Goal: Communication & Community: Answer question/provide support

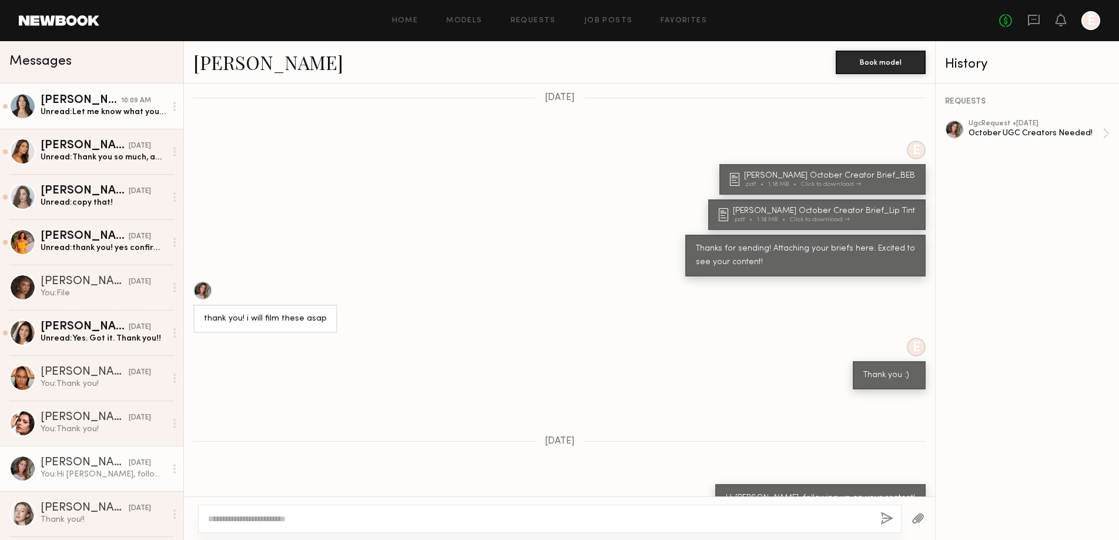
click at [130, 103] on div "10:09 AM" at bounding box center [136, 100] width 30 height 11
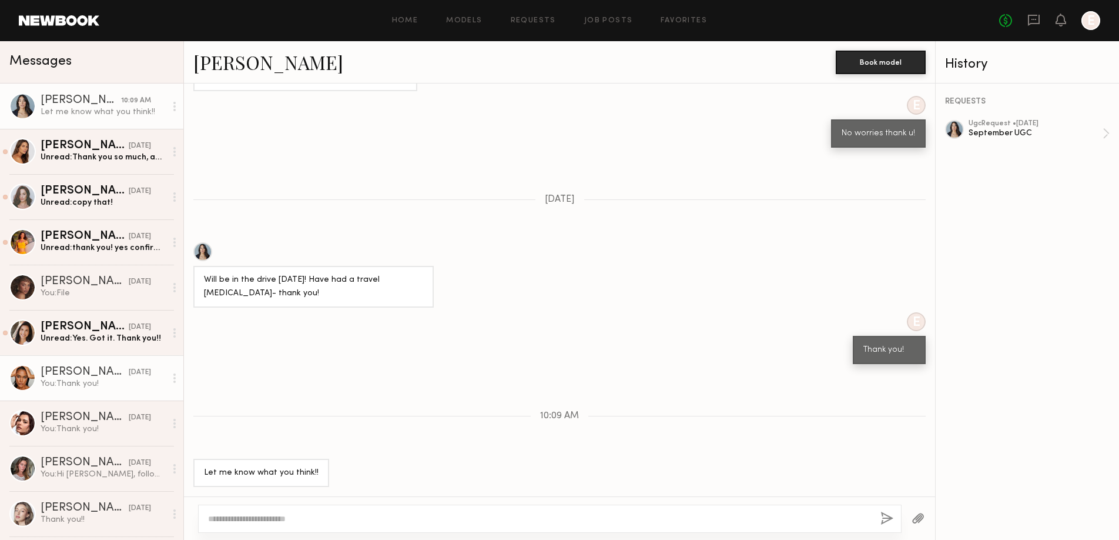
scroll to position [493, 0]
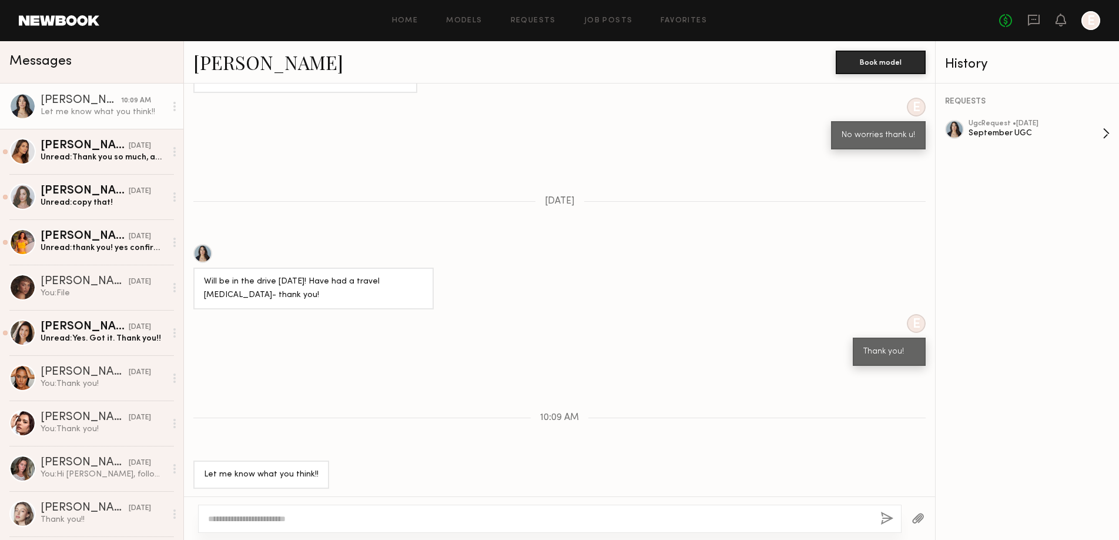
click at [985, 125] on div "ugc Request • 08/29/2025" at bounding box center [1036, 124] width 134 height 8
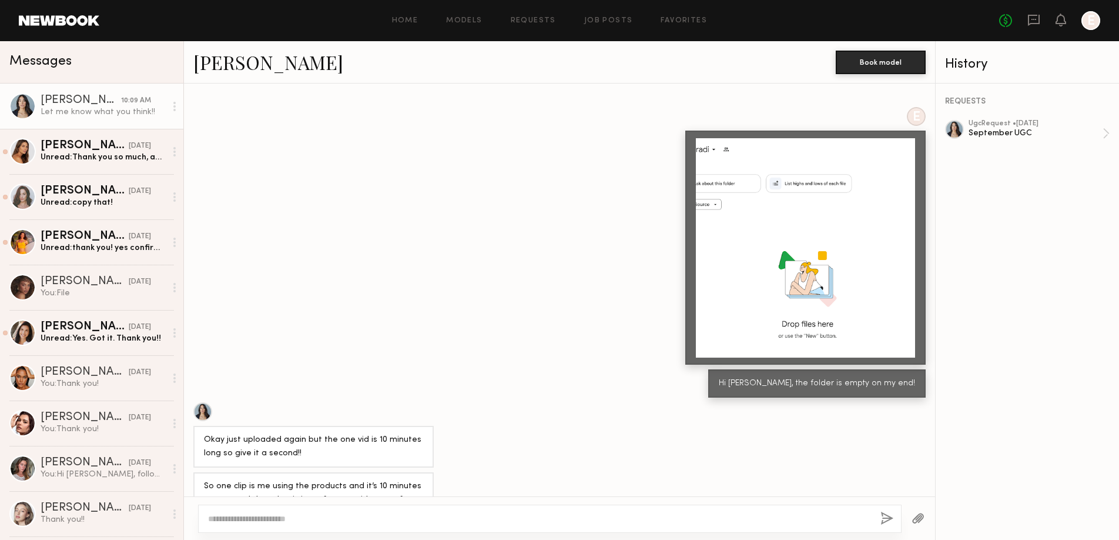
scroll to position [647, 0]
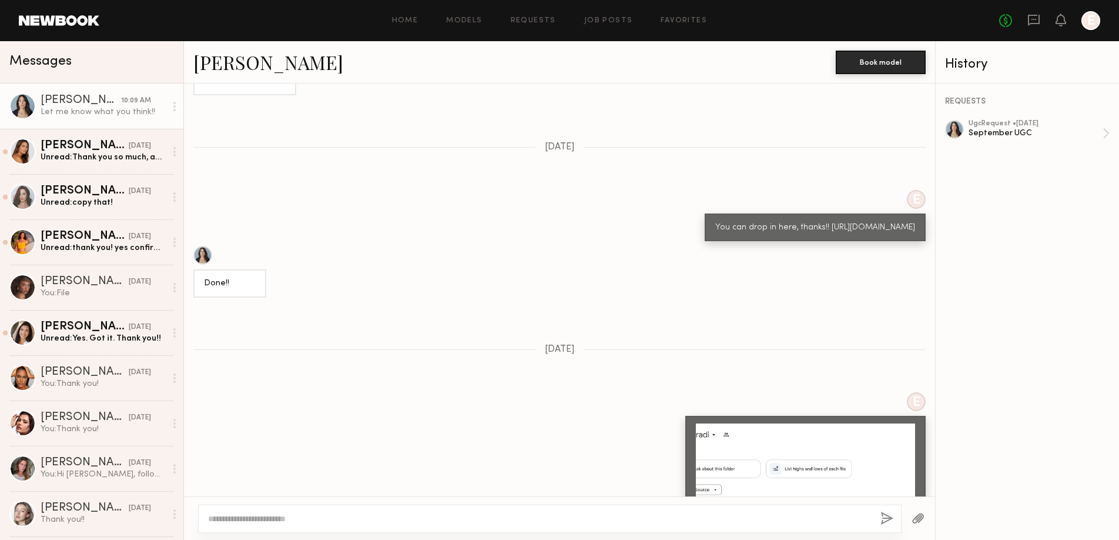
click at [761, 235] on div "You can drop in here, thanks!! https://drive.google.com/drive/folders/12F1TIb_y…" at bounding box center [816, 228] width 200 height 14
drag, startPoint x: 841, startPoint y: 245, endPoint x: 693, endPoint y: 242, distance: 148.2
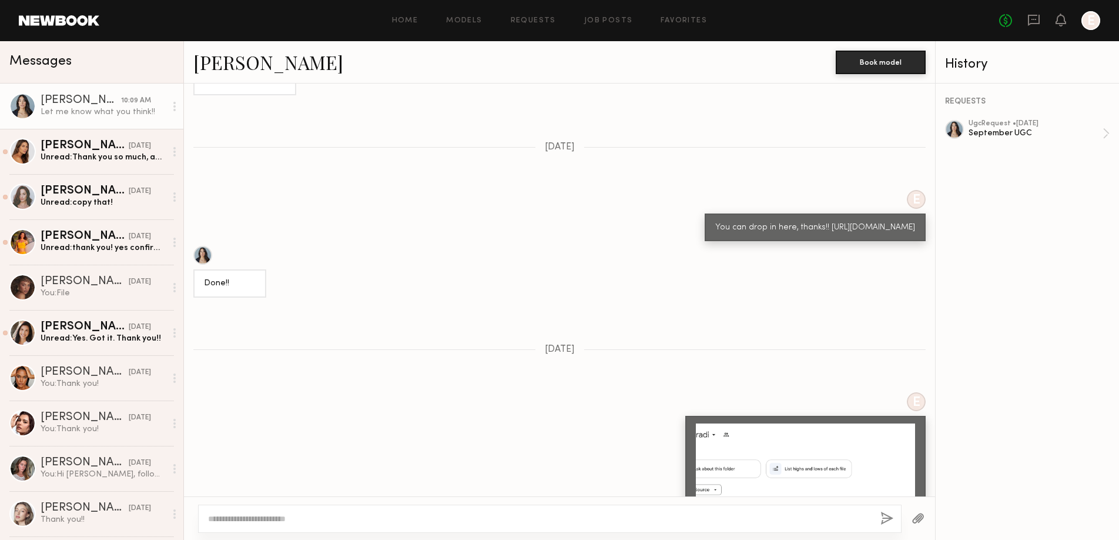
click at [705, 242] on div "You can drop in here, thanks!! https://drive.google.com/drive/folders/12F1TIb_y…" at bounding box center [815, 227] width 221 height 28
click at [716, 235] on div "You can drop in here, thanks!! https://drive.google.com/drive/folders/12F1TIb_y…" at bounding box center [816, 228] width 200 height 14
drag, startPoint x: 698, startPoint y: 238, endPoint x: 821, endPoint y: 259, distance: 125.3
click at [821, 242] on div "You can drop in here, thanks!! https://drive.google.com/drive/folders/12F1TIb_y…" at bounding box center [815, 227] width 221 height 28
copy div "https://drive.google.com/drive/folders/12F1TIb_y8GVr8Z8KNO5U9qfy73_ucfxr?usp=sh…"
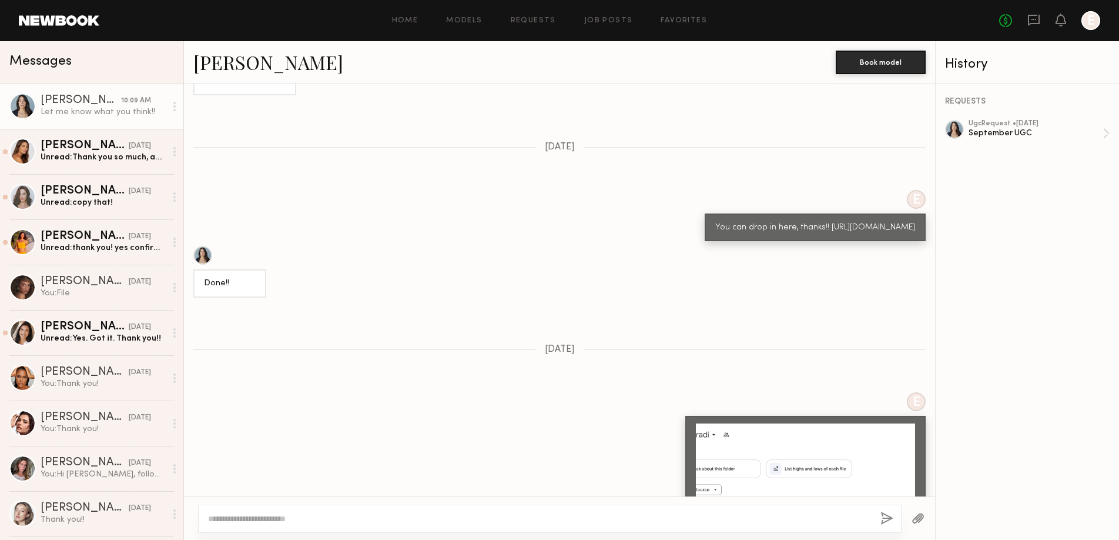
click at [178, 109] on div at bounding box center [175, 107] width 18 height 24
click at [167, 126] on div "Mark unread" at bounding box center [140, 129] width 85 height 26
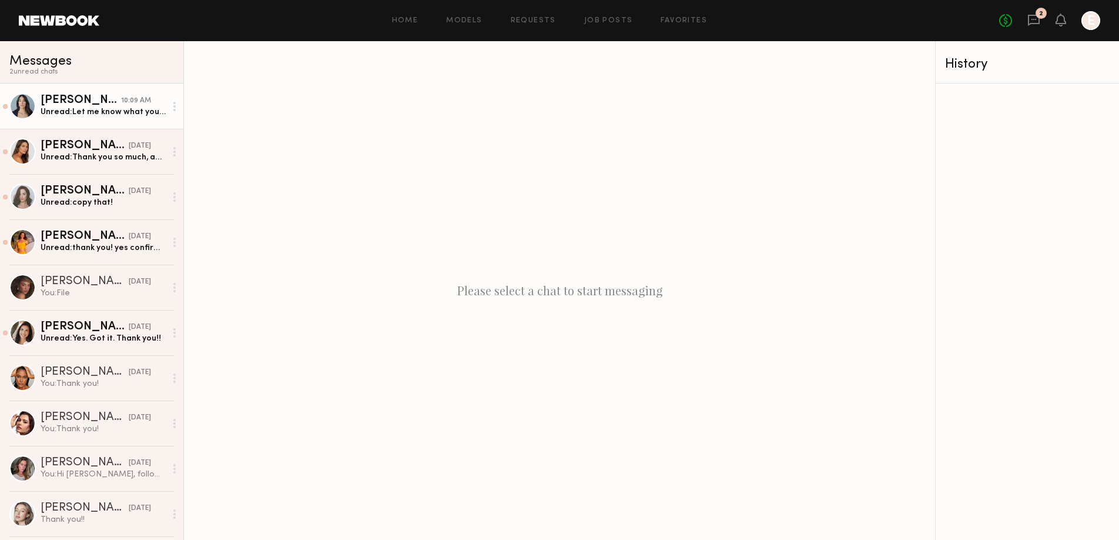
click at [123, 98] on div "10:09 AM" at bounding box center [136, 100] width 30 height 11
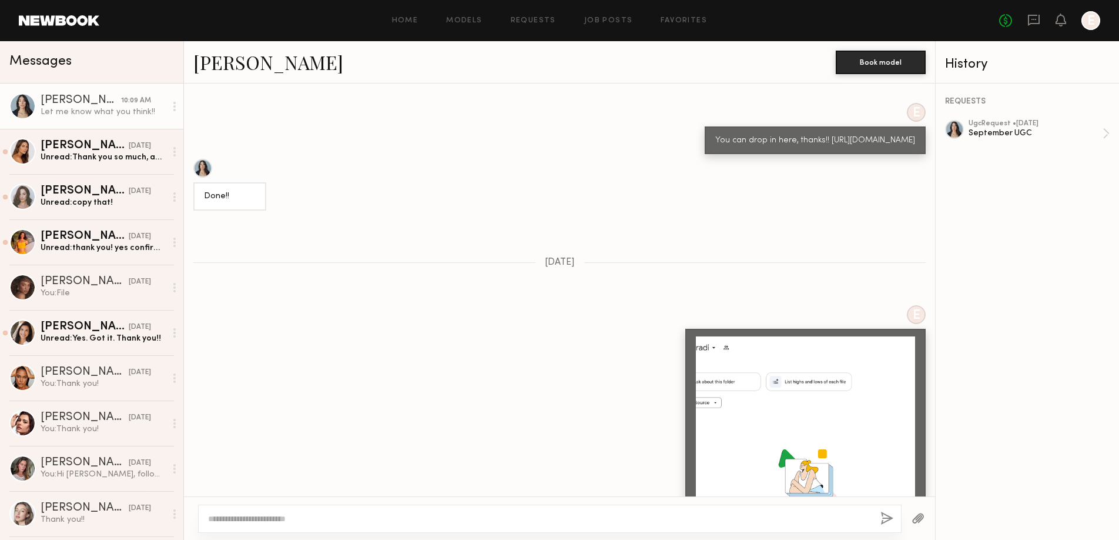
scroll to position [730, 0]
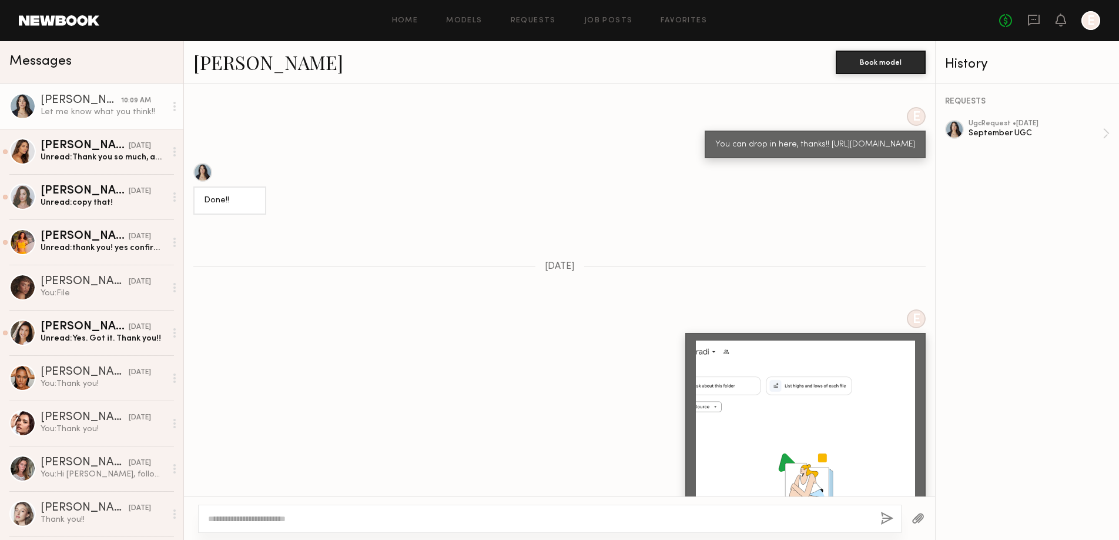
click at [810, 152] on div "You can drop in here, thanks!! https://drive.google.com/drive/folders/12F1TIb_y…" at bounding box center [816, 145] width 200 height 14
click at [985, 117] on div "REQUESTS ugc Request • 08/29/2025 September UGC" at bounding box center [1027, 311] width 183 height 456
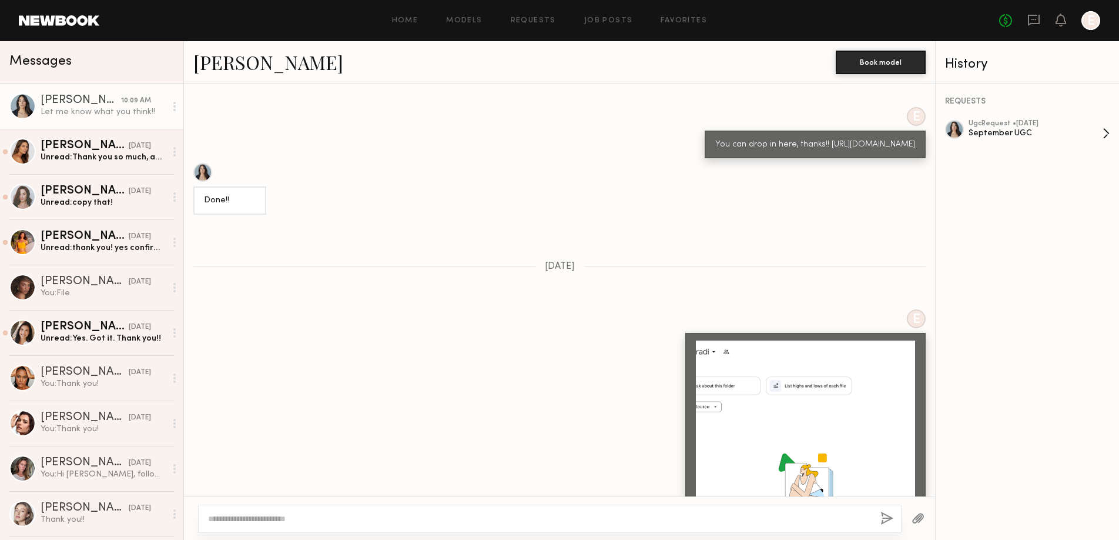
click at [989, 130] on div "September UGC" at bounding box center [1036, 133] width 134 height 11
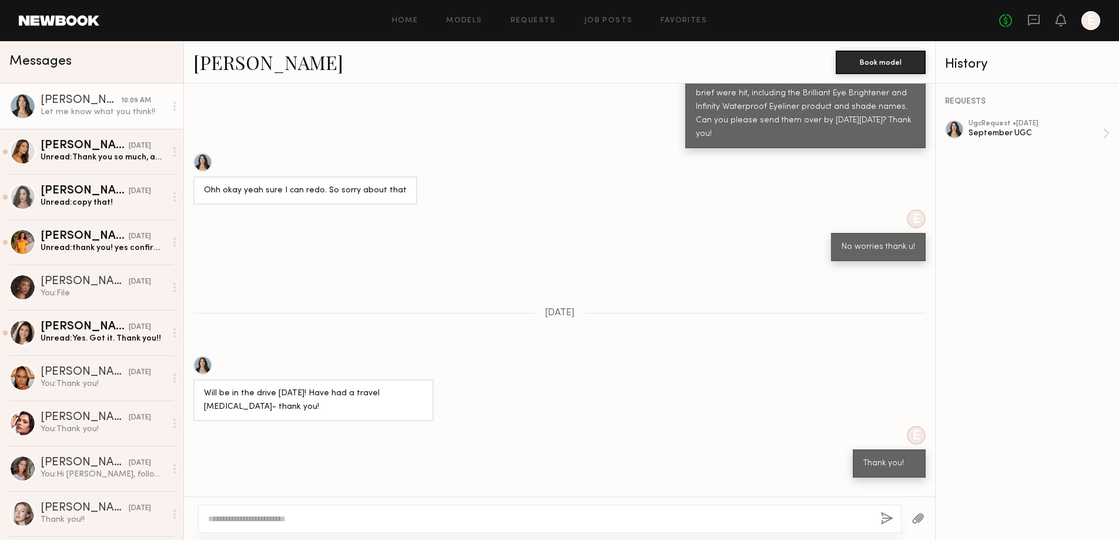
scroll to position [1618, 0]
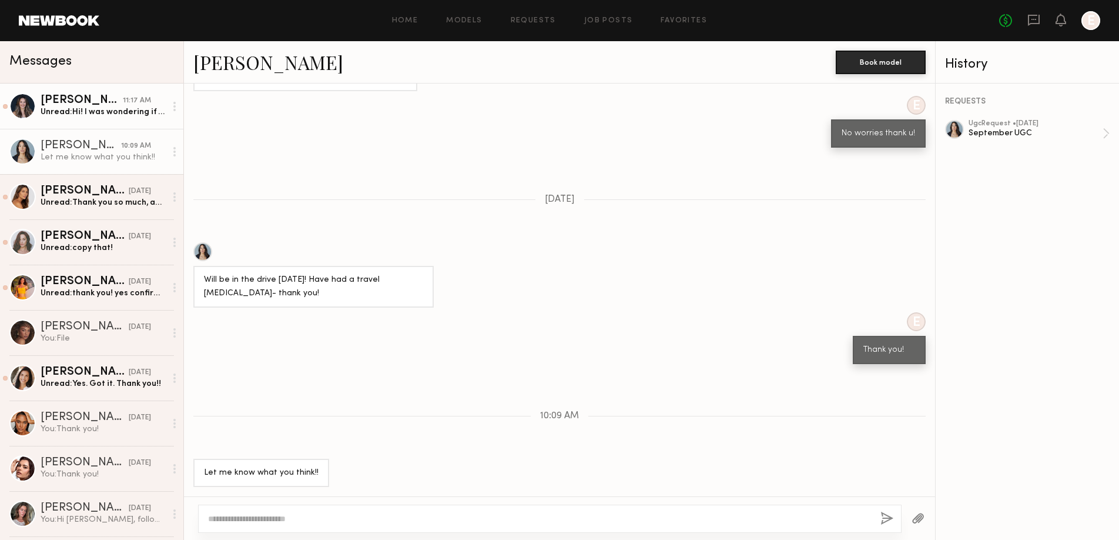
click at [102, 115] on div "Unread: Hi! I was wondering if you’ve be open to sending more product for more …" at bounding box center [103, 111] width 125 height 11
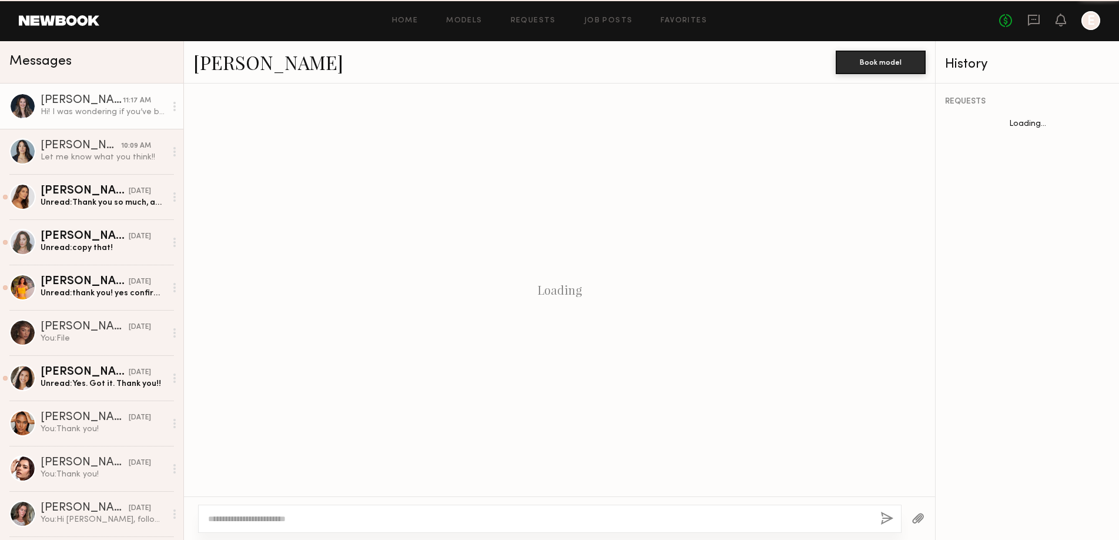
scroll to position [524, 0]
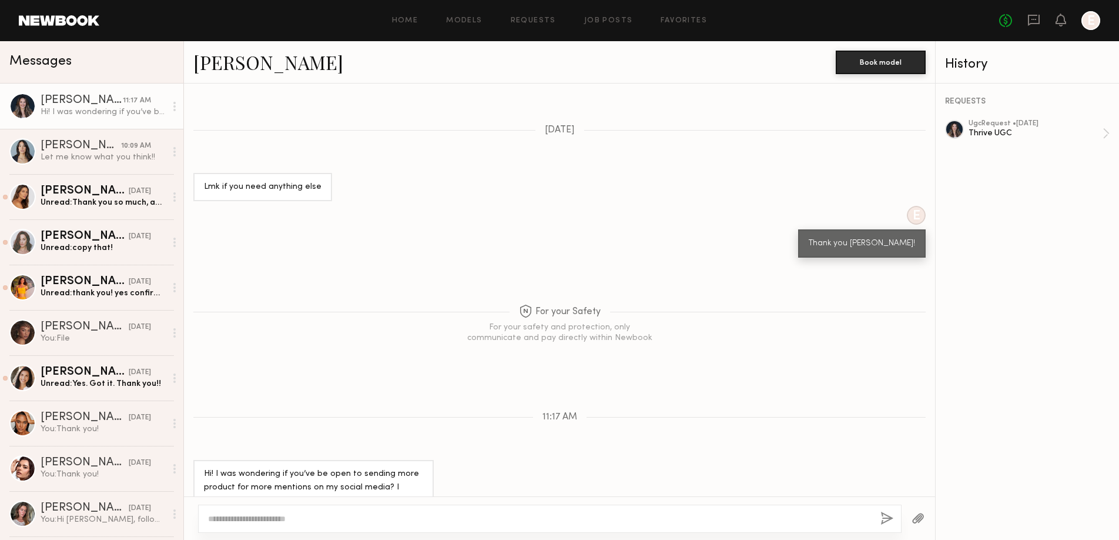
click at [175, 109] on circle at bounding box center [174, 110] width 2 height 2
click at [159, 123] on div "Mark unread" at bounding box center [140, 129] width 85 height 26
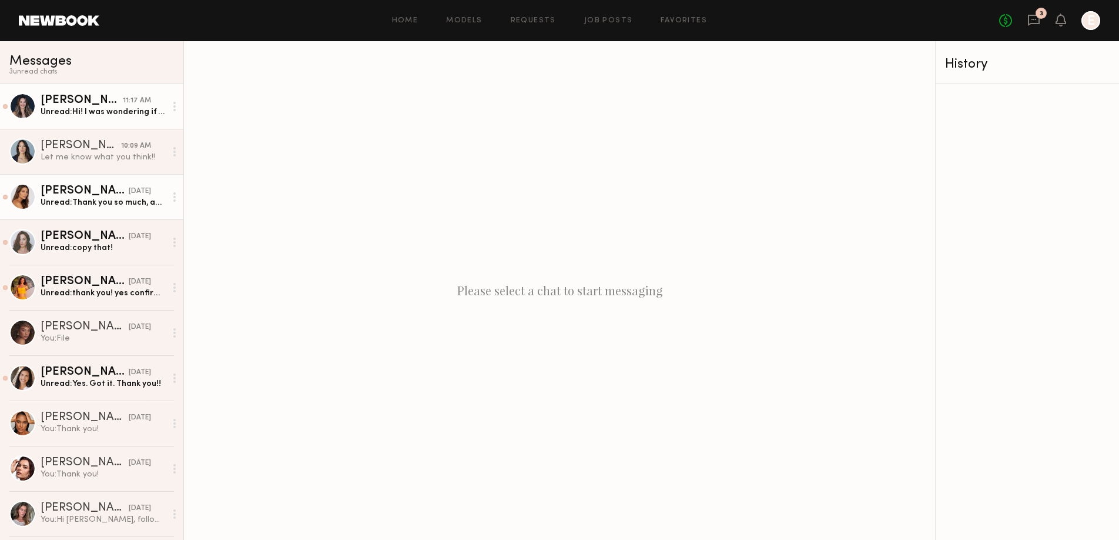
click at [116, 210] on link "Carly S. 10/11/2025 Unread: Thank you so much, and yes I received the package :…" at bounding box center [91, 196] width 183 height 45
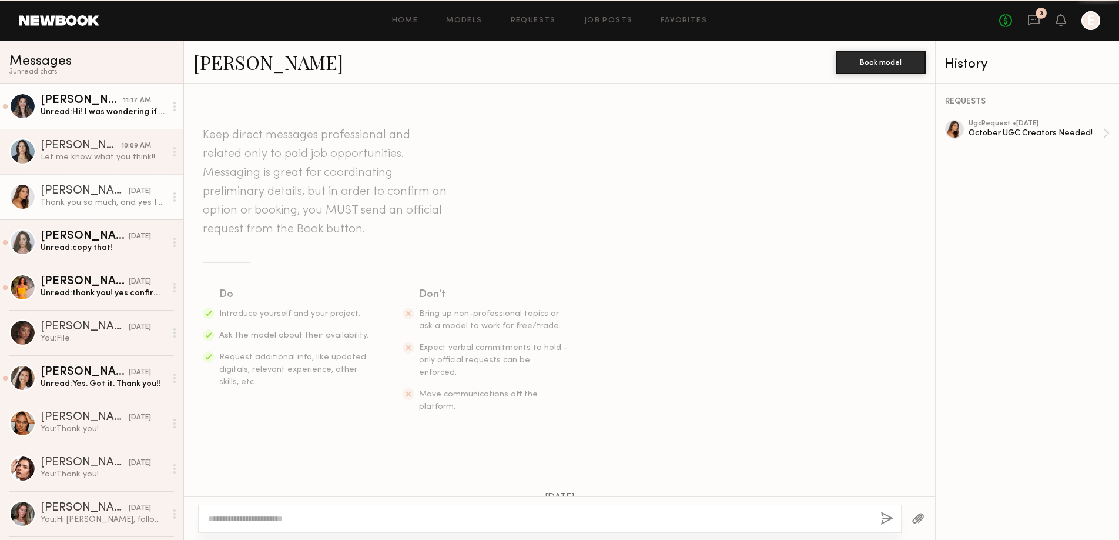
scroll to position [922, 0]
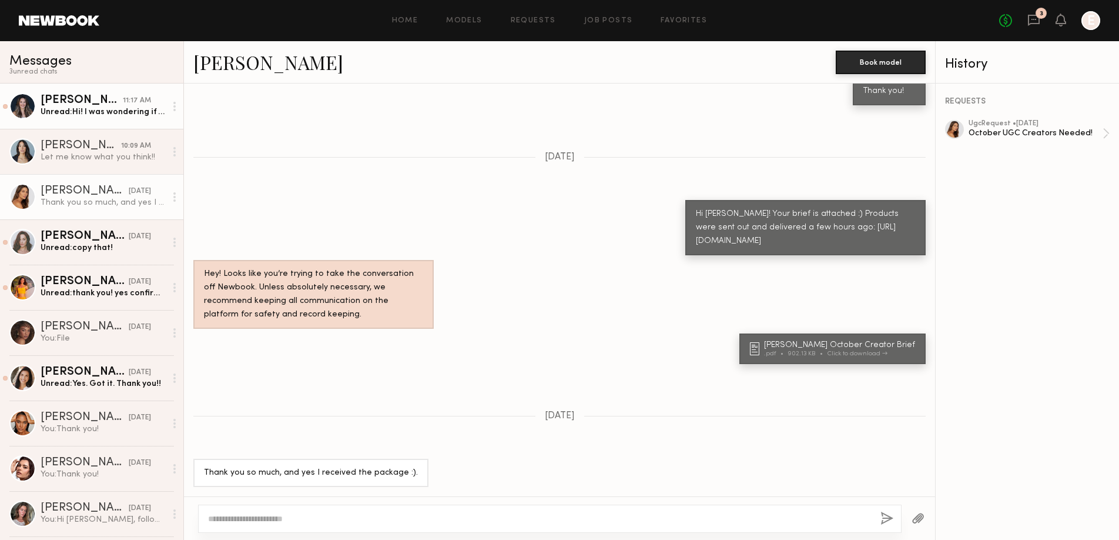
click at [172, 195] on div at bounding box center [175, 197] width 18 height 24
click at [139, 226] on div "Mark unread" at bounding box center [140, 220] width 85 height 26
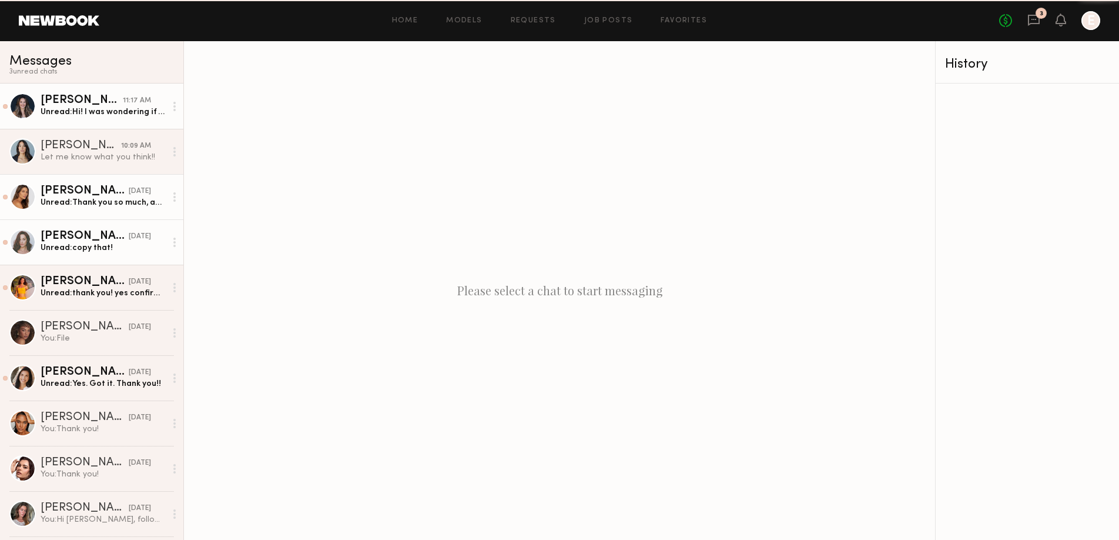
click at [115, 249] on div "Unread: copy that!" at bounding box center [103, 247] width 125 height 11
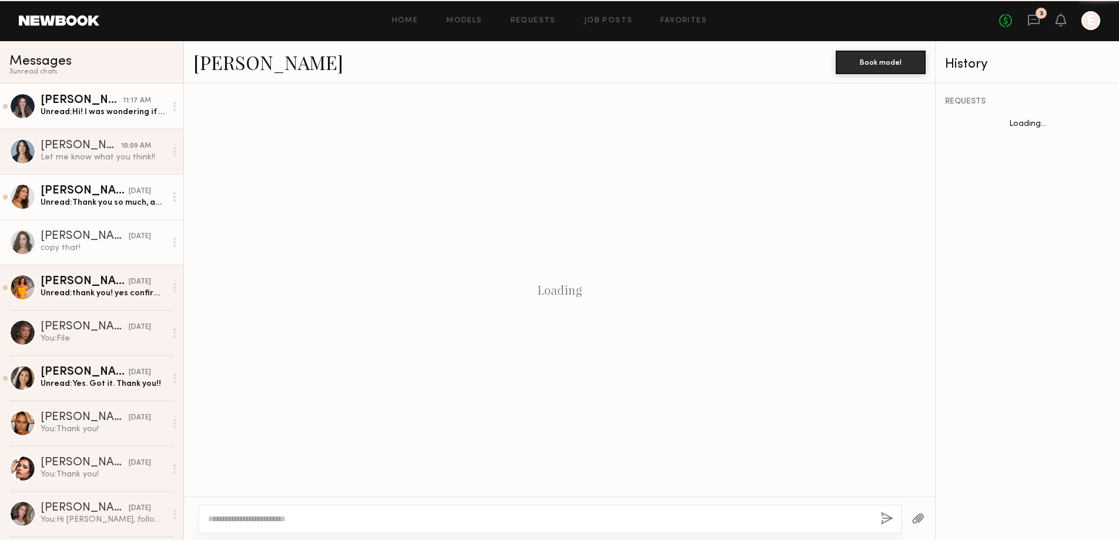
scroll to position [903, 0]
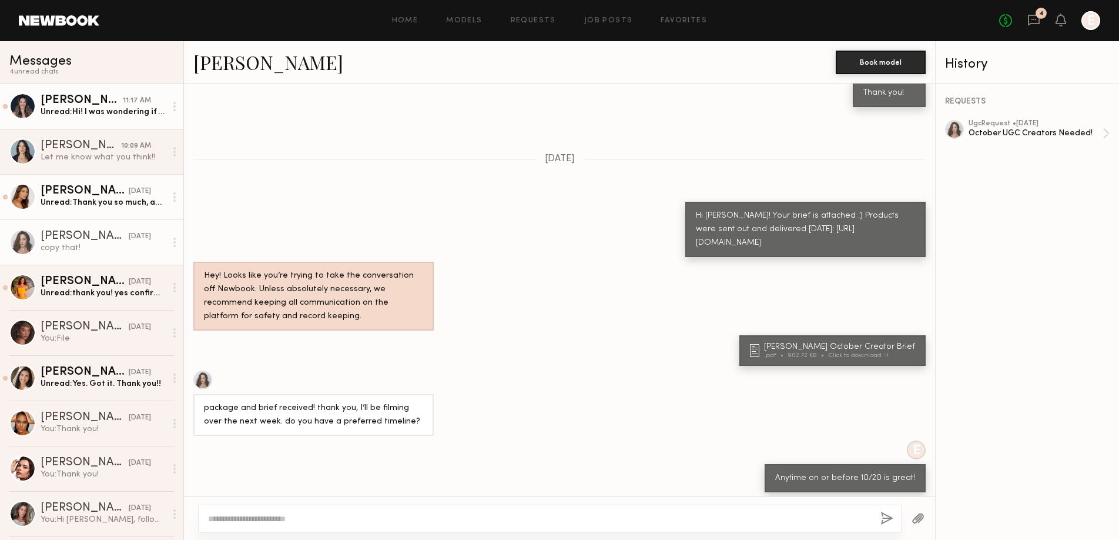
click at [170, 243] on div at bounding box center [175, 242] width 18 height 24
click at [156, 263] on div "Mark unread" at bounding box center [140, 265] width 85 height 26
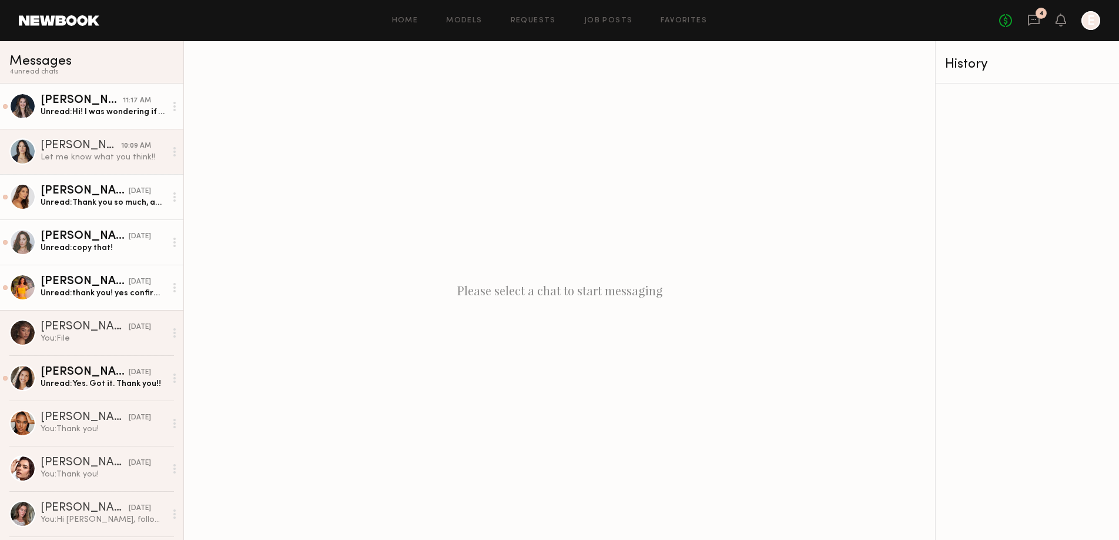
click at [136, 306] on link "Miska S. 10/10/2025 Unread: thank you! yes confirming I received them :)" at bounding box center [91, 287] width 183 height 45
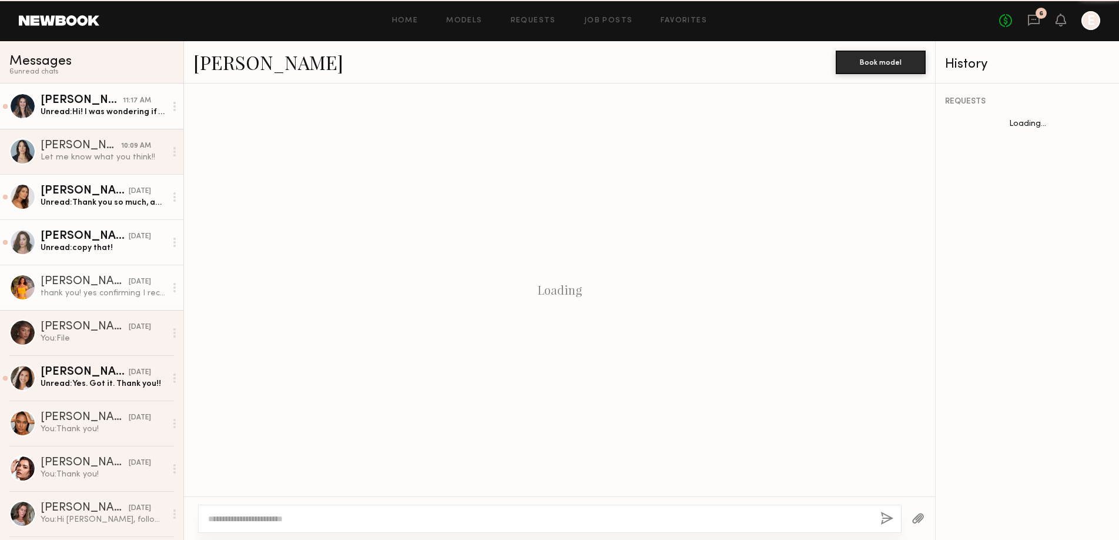
scroll to position [706, 0]
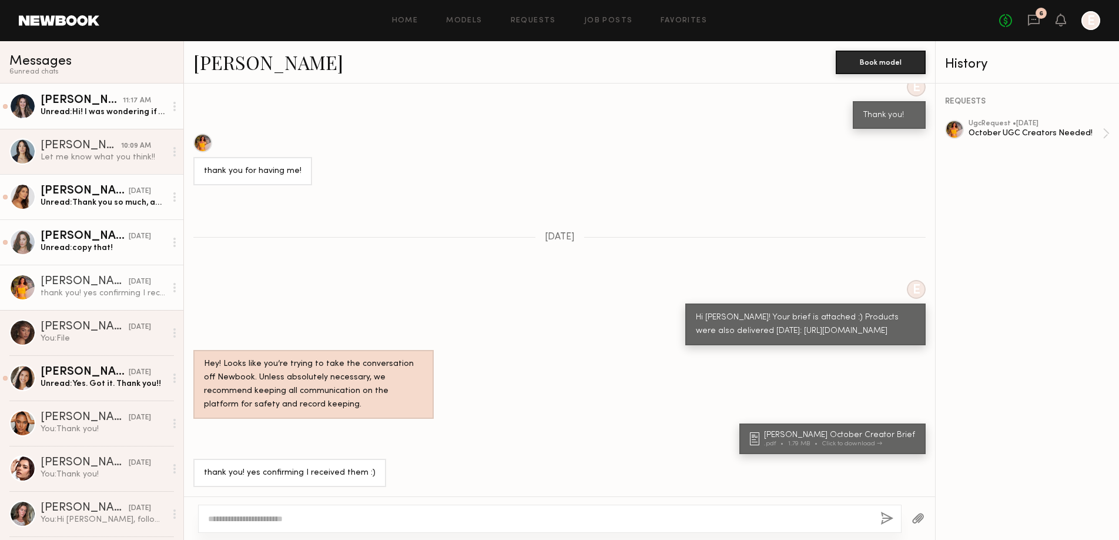
click at [169, 288] on div at bounding box center [175, 288] width 18 height 24
click at [159, 308] on div "Mark unread" at bounding box center [140, 310] width 85 height 26
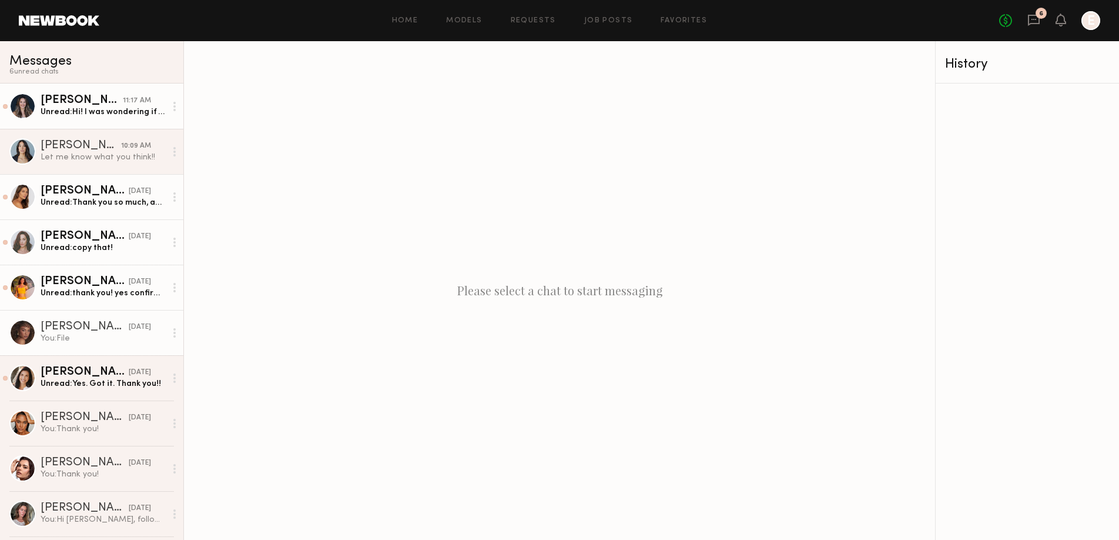
click at [134, 346] on link "Chloe B. 10/10/2025 You: File" at bounding box center [91, 332] width 183 height 45
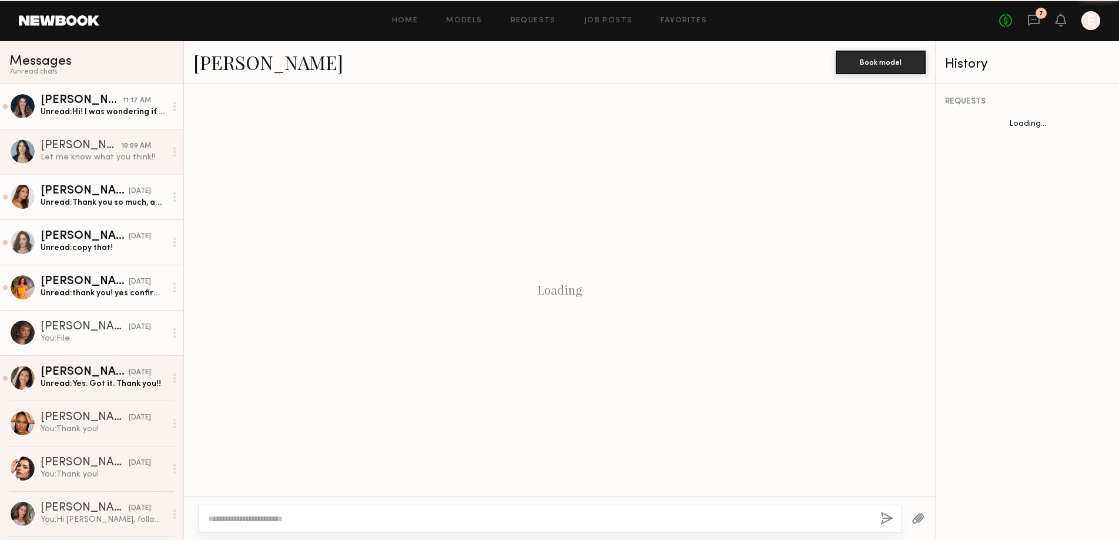
scroll to position [683, 0]
